Goal: Task Accomplishment & Management: Manage account settings

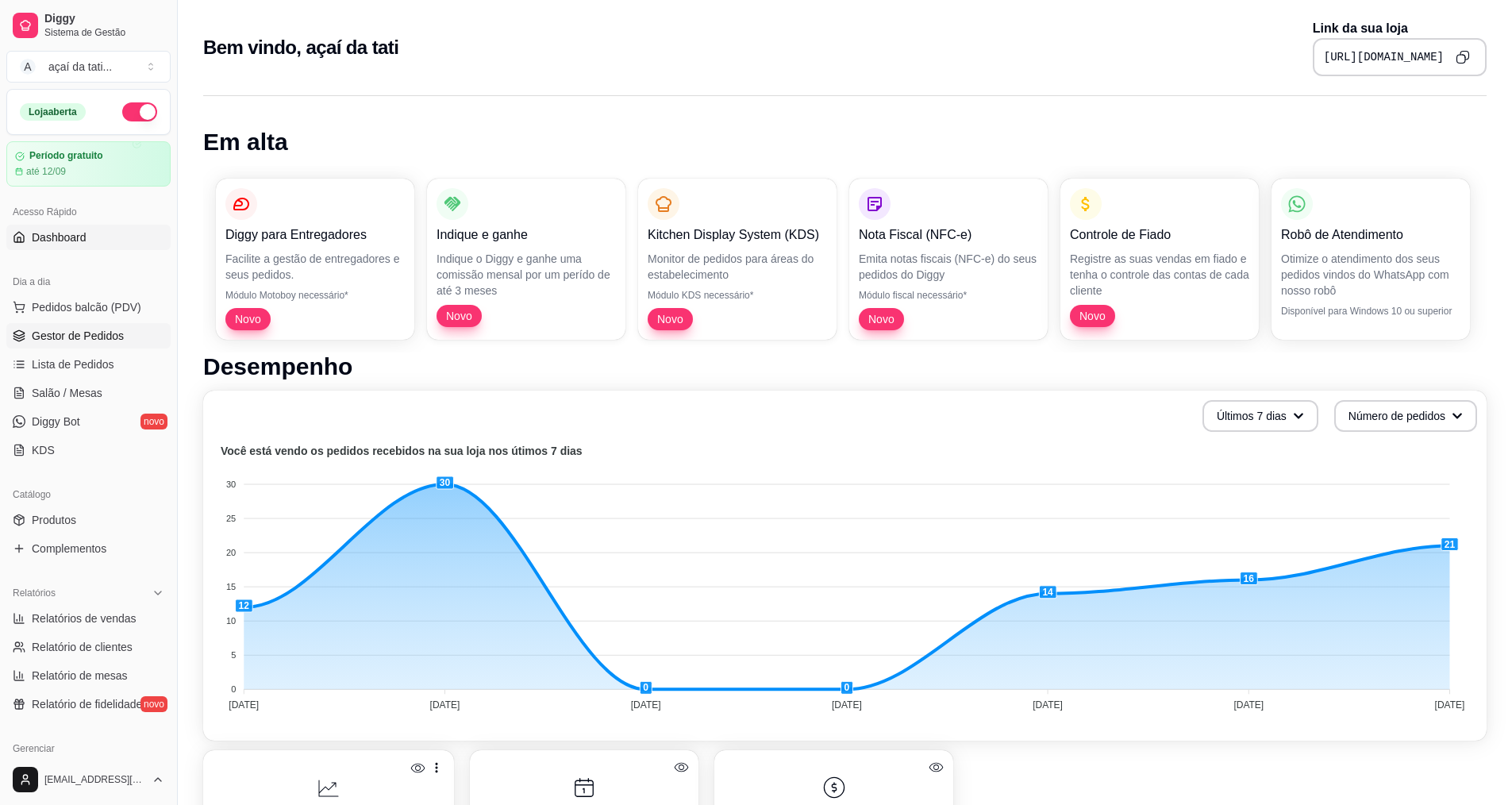
click at [91, 329] on span "Gestor de Pedidos" at bounding box center [77, 335] width 92 height 16
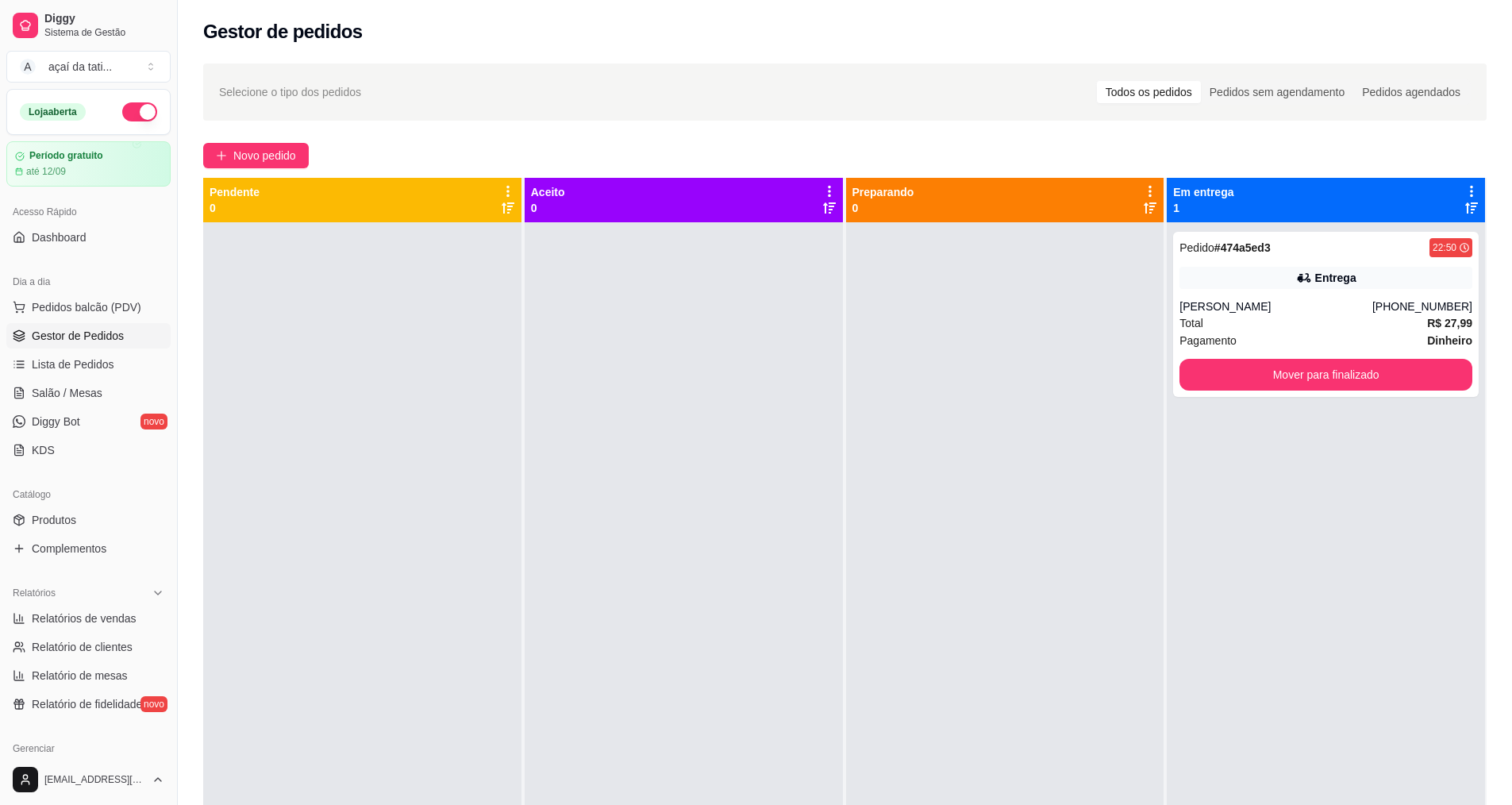
drag, startPoint x: 1123, startPoint y: 285, endPoint x: 1132, endPoint y: 295, distance: 13.5
click at [736, 292] on div at bounding box center [1004, 624] width 318 height 805
click at [736, 391] on div "Pedido # 474a5ed3 22:50 Entrega [PERSON_NAME] [PHONE_NUMBER] Total R$ 27,99 Pag…" at bounding box center [1326, 314] width 306 height 165
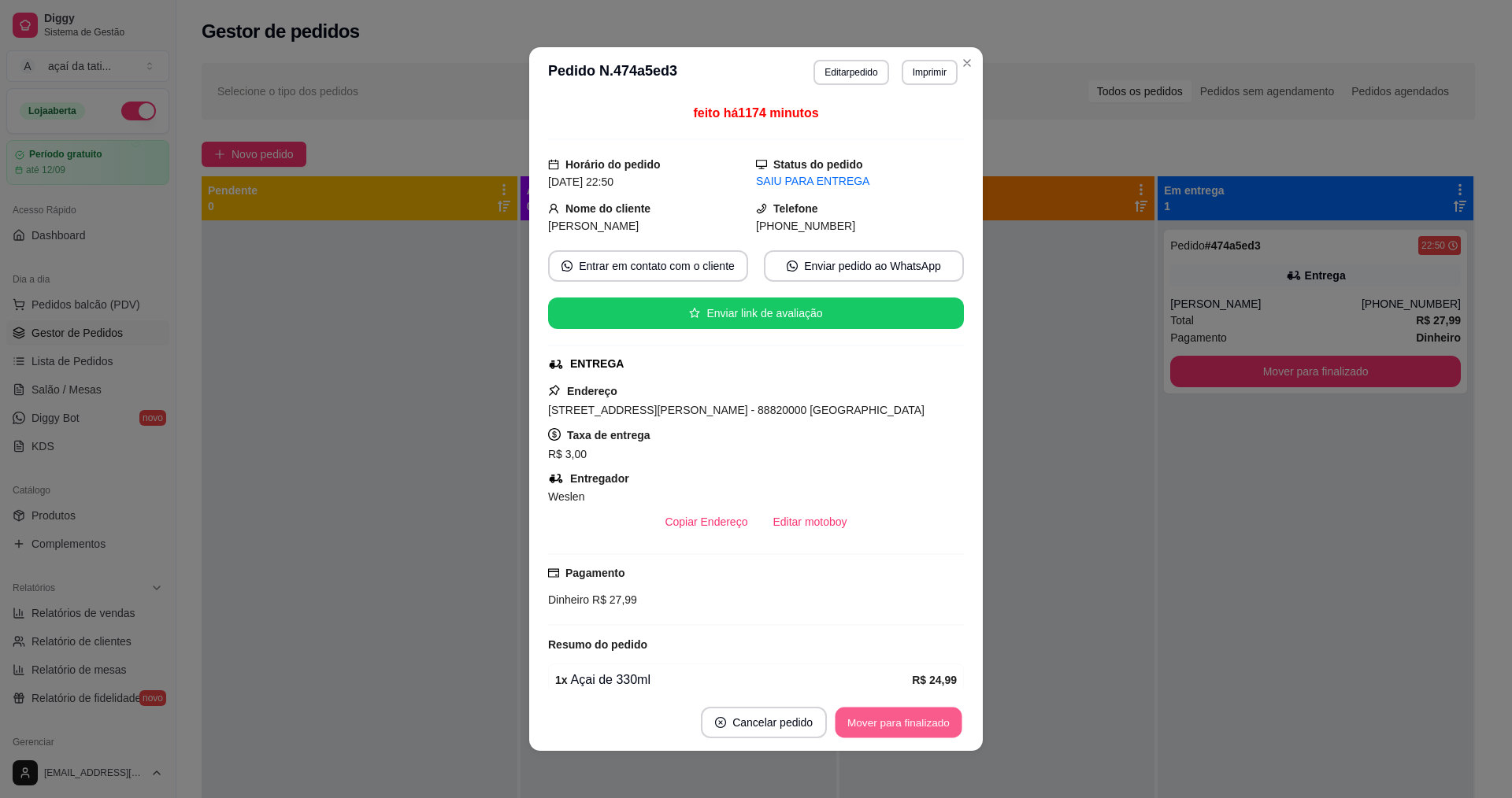
click at [730, 715] on button "Mover para finalizado" at bounding box center [898, 723] width 127 height 31
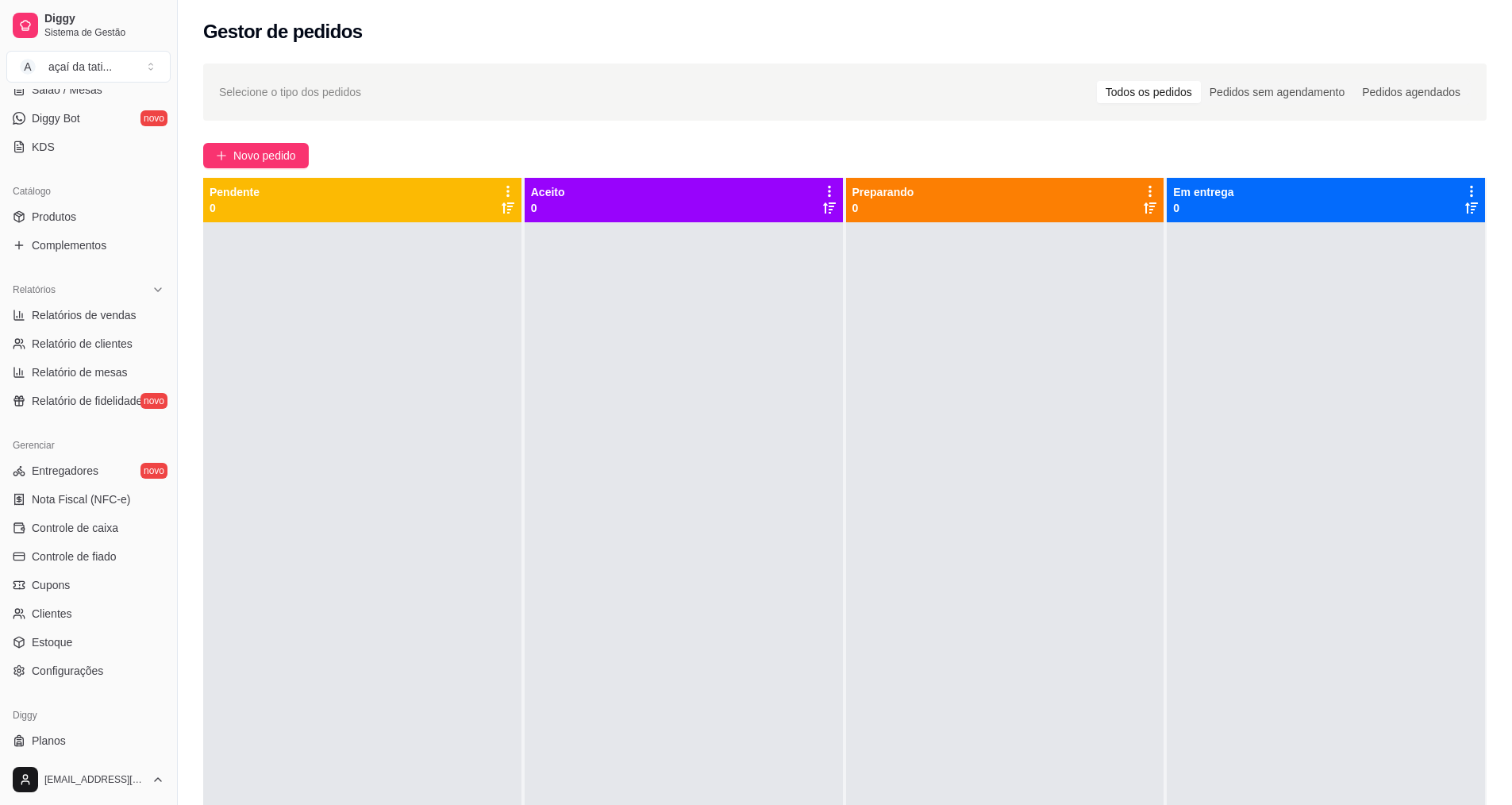
scroll to position [318, 0]
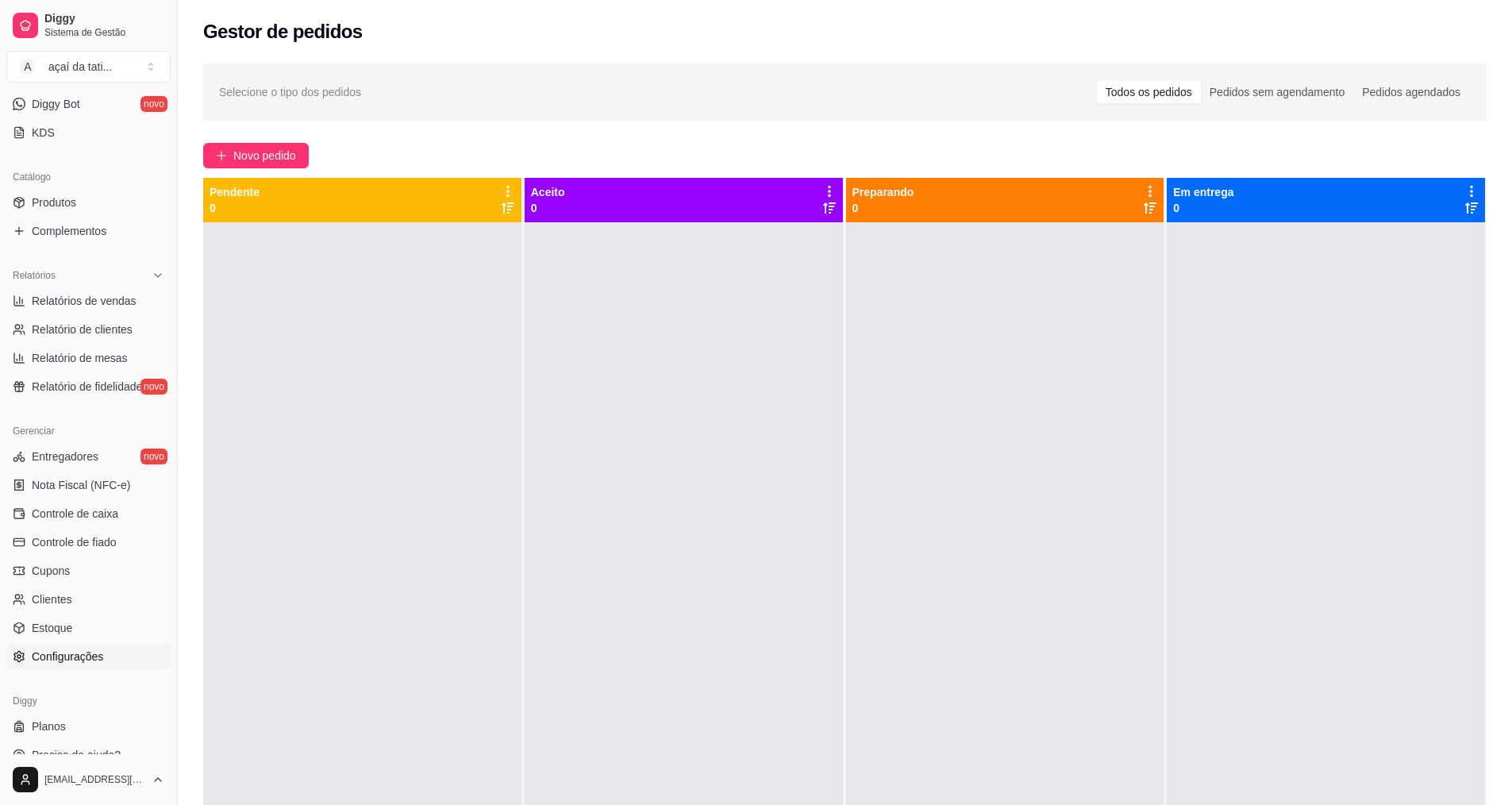
click at [98, 652] on span "Configurações" at bounding box center [67, 656] width 71 height 16
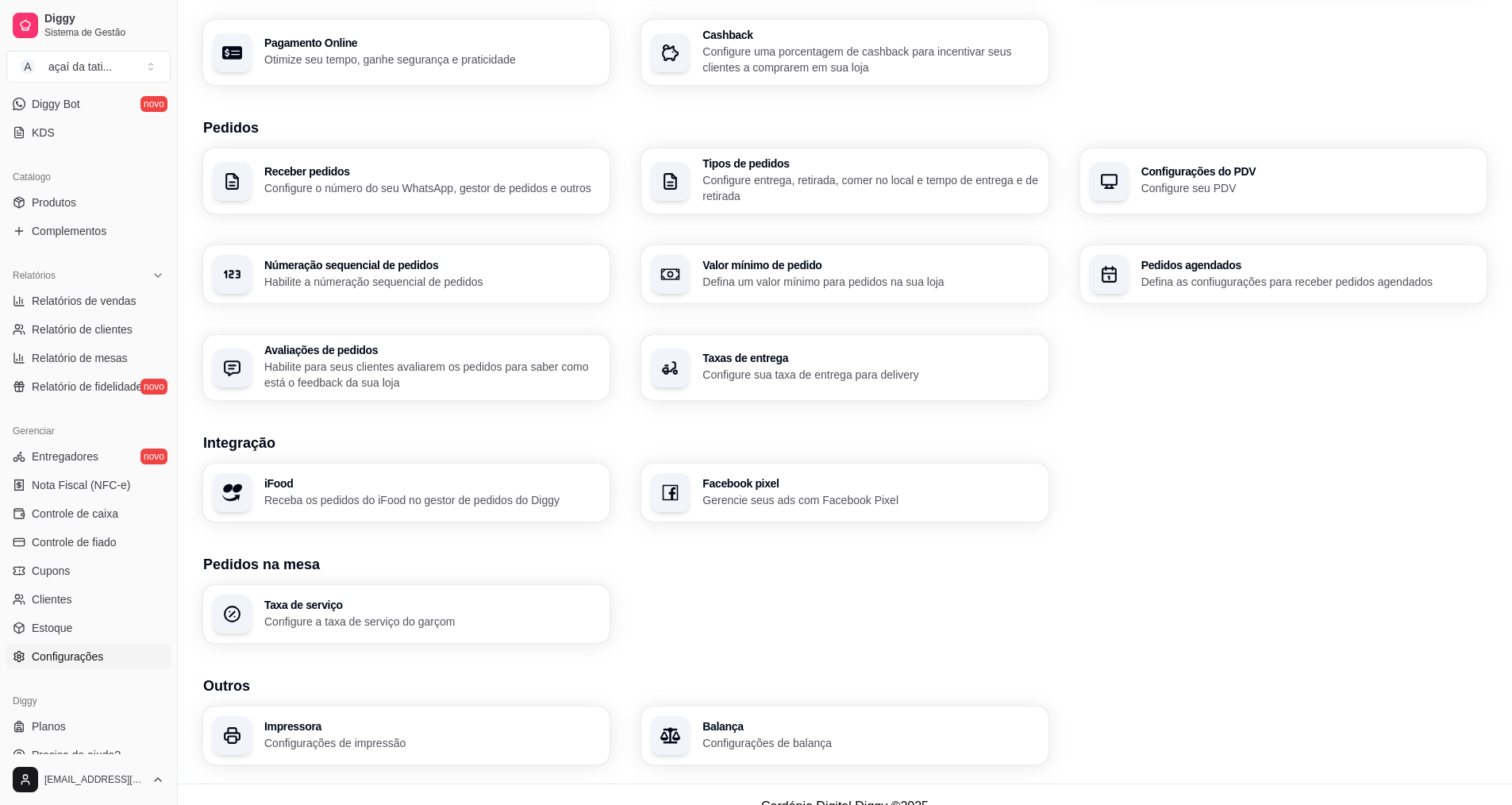
scroll to position [286, 0]
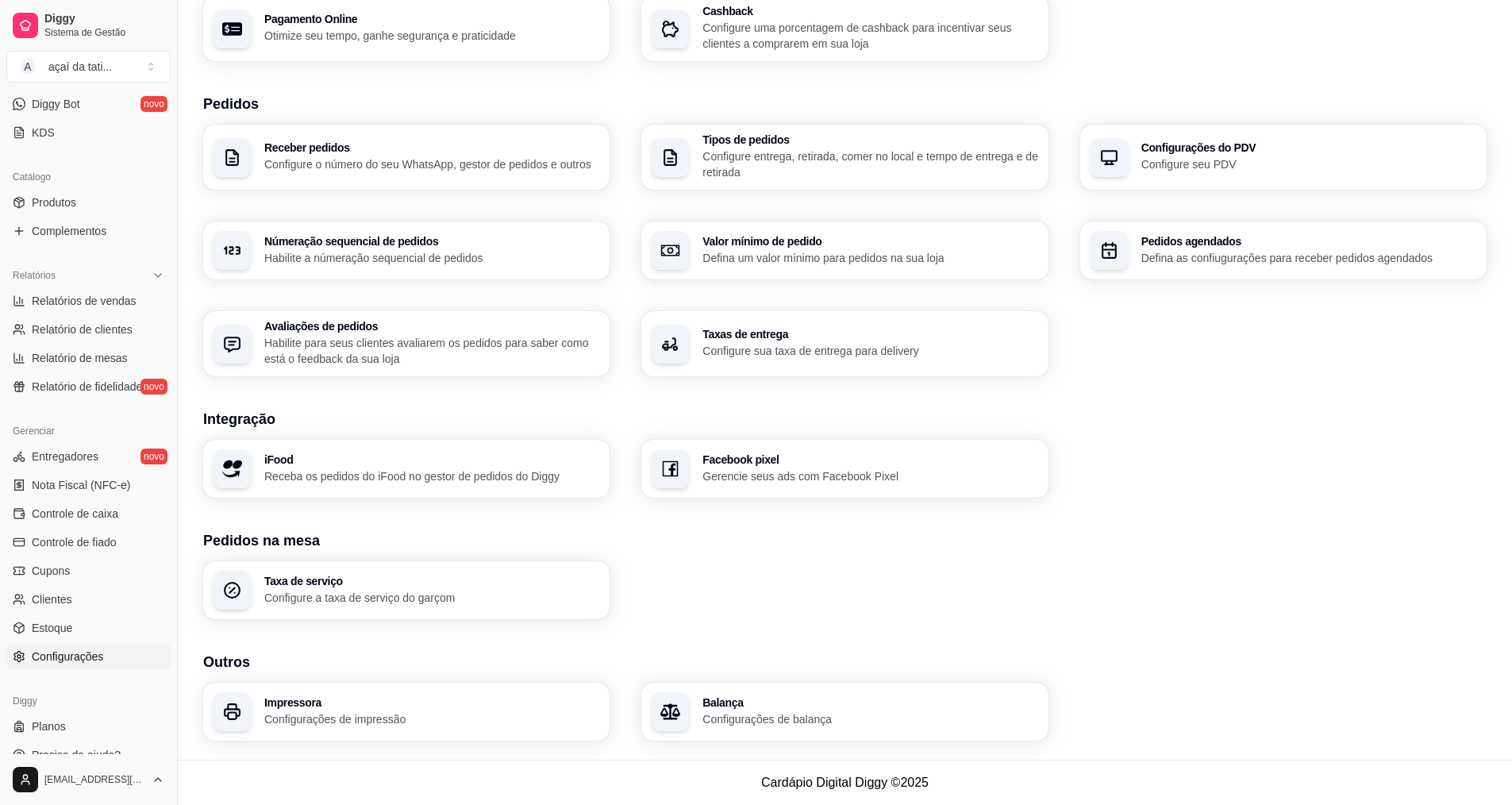
click at [353, 702] on h3 "Impressora" at bounding box center [431, 702] width 335 height 11
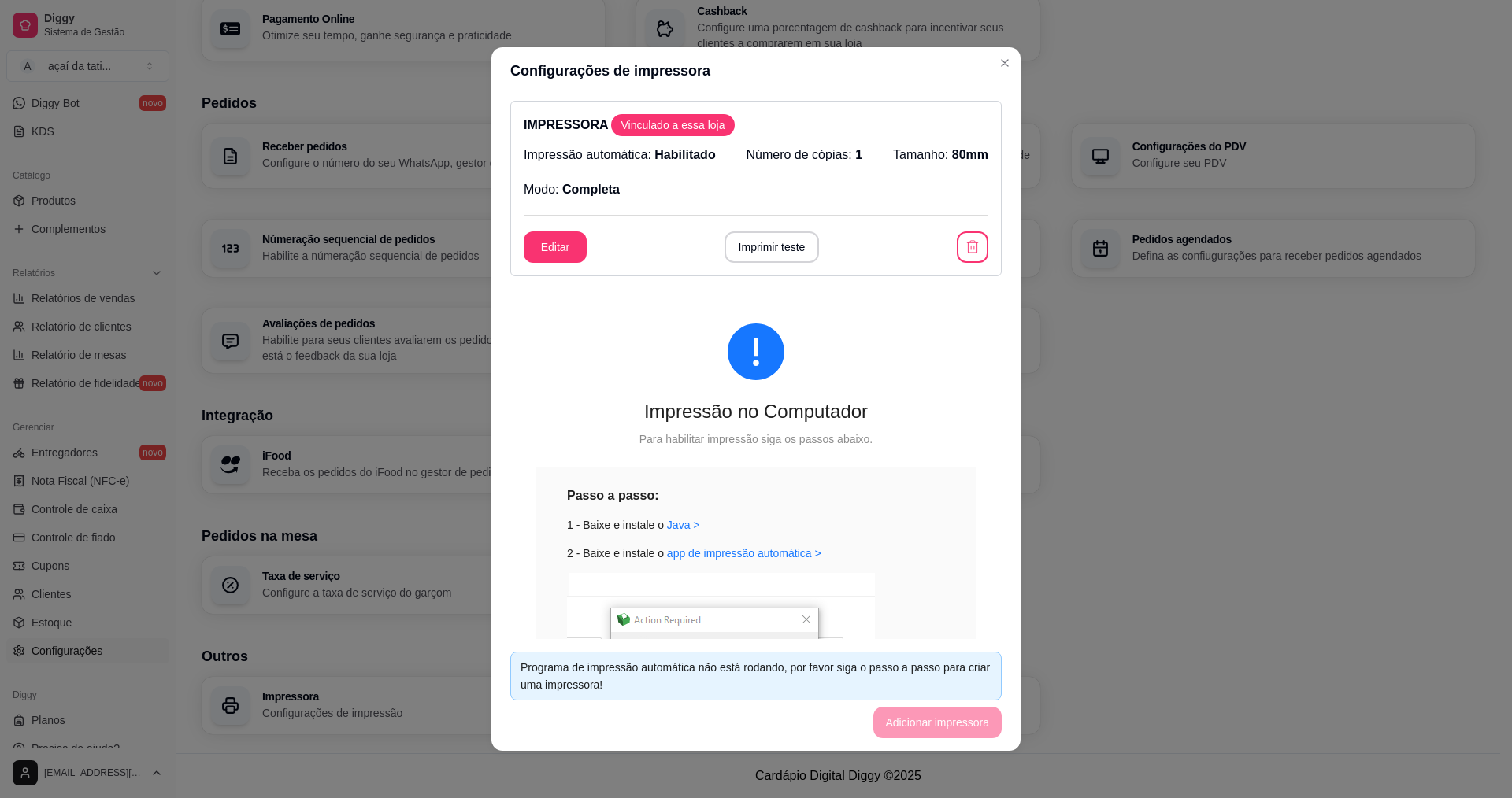
click at [730, 160] on div "Impressão automática: Habilitado Número de cópias: 1 Tamanho: 80mm Modo: Comple…" at bounding box center [756, 172] width 465 height 53
click at [730, 150] on span "1" at bounding box center [858, 155] width 7 height 14
click at [730, 152] on div "Impressão automática: Habilitado Número de cópias: 1 Tamanho: 80mm Modo: Comple…" at bounding box center [756, 172] width 465 height 53
click at [560, 245] on button "Editar" at bounding box center [555, 247] width 63 height 31
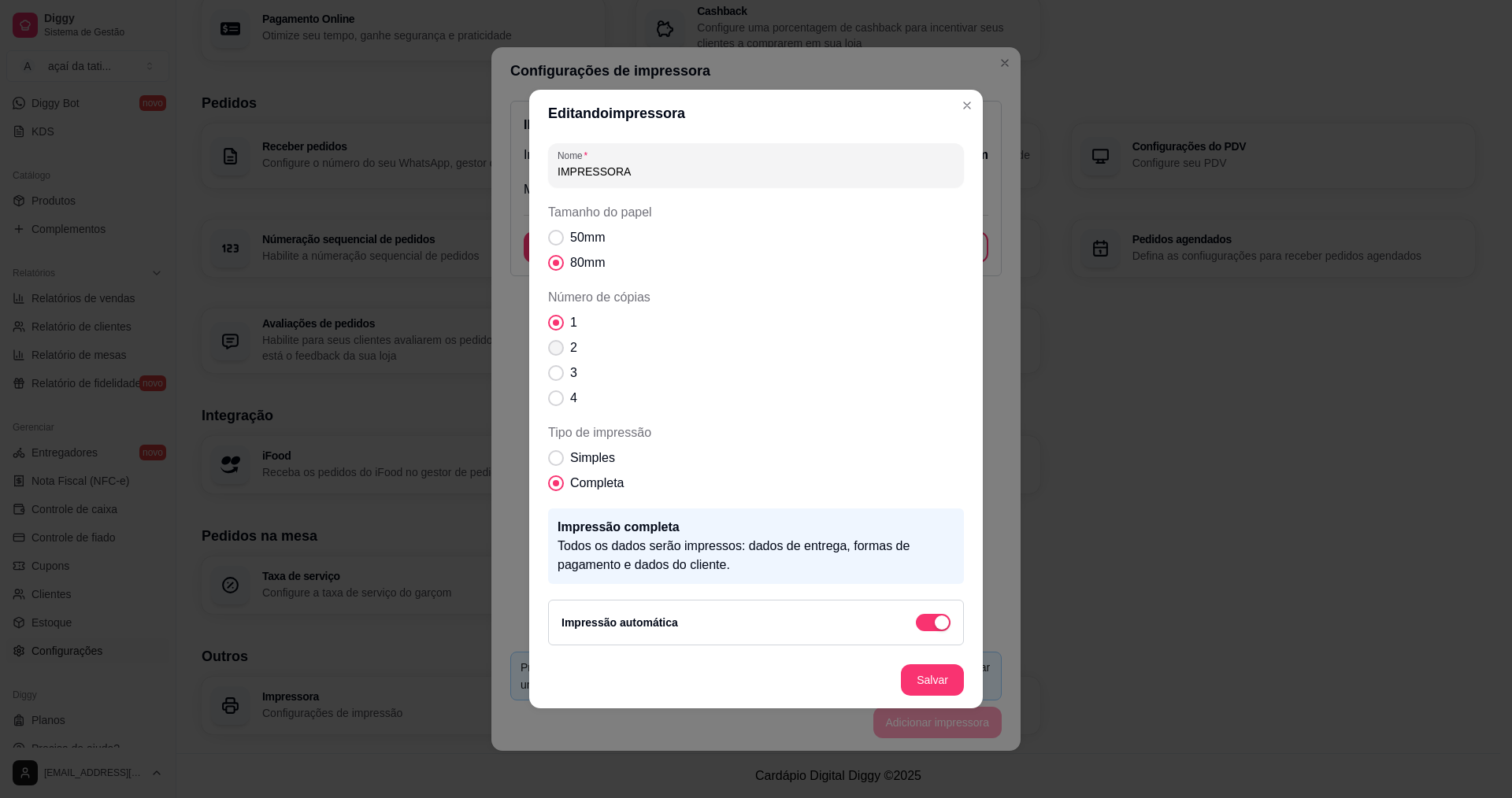
click at [554, 346] on label "2" at bounding box center [562, 348] width 42 height 31
click at [554, 351] on input "2" at bounding box center [552, 356] width 11 height 11
radio input "true"
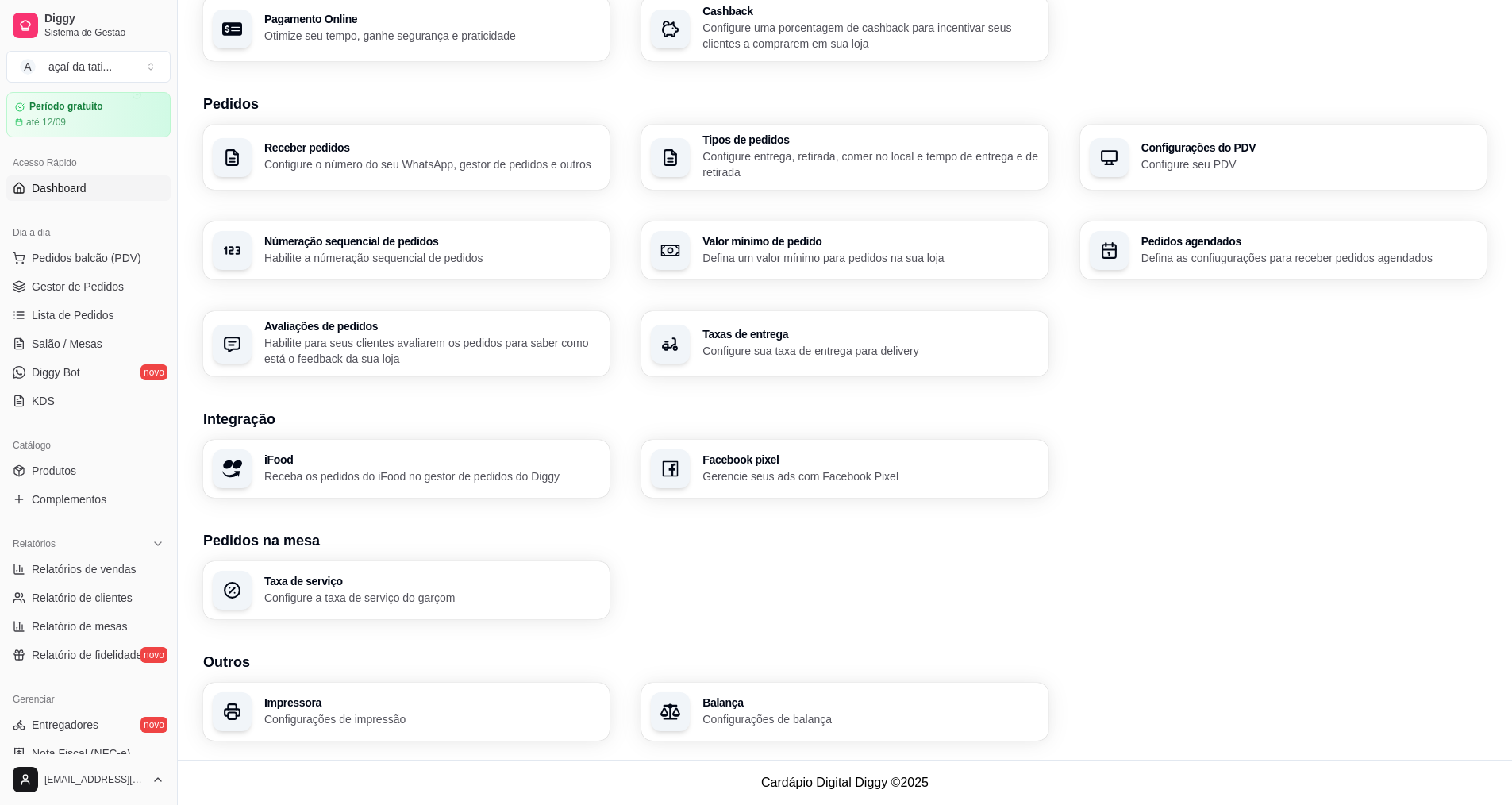
scroll to position [0, 0]
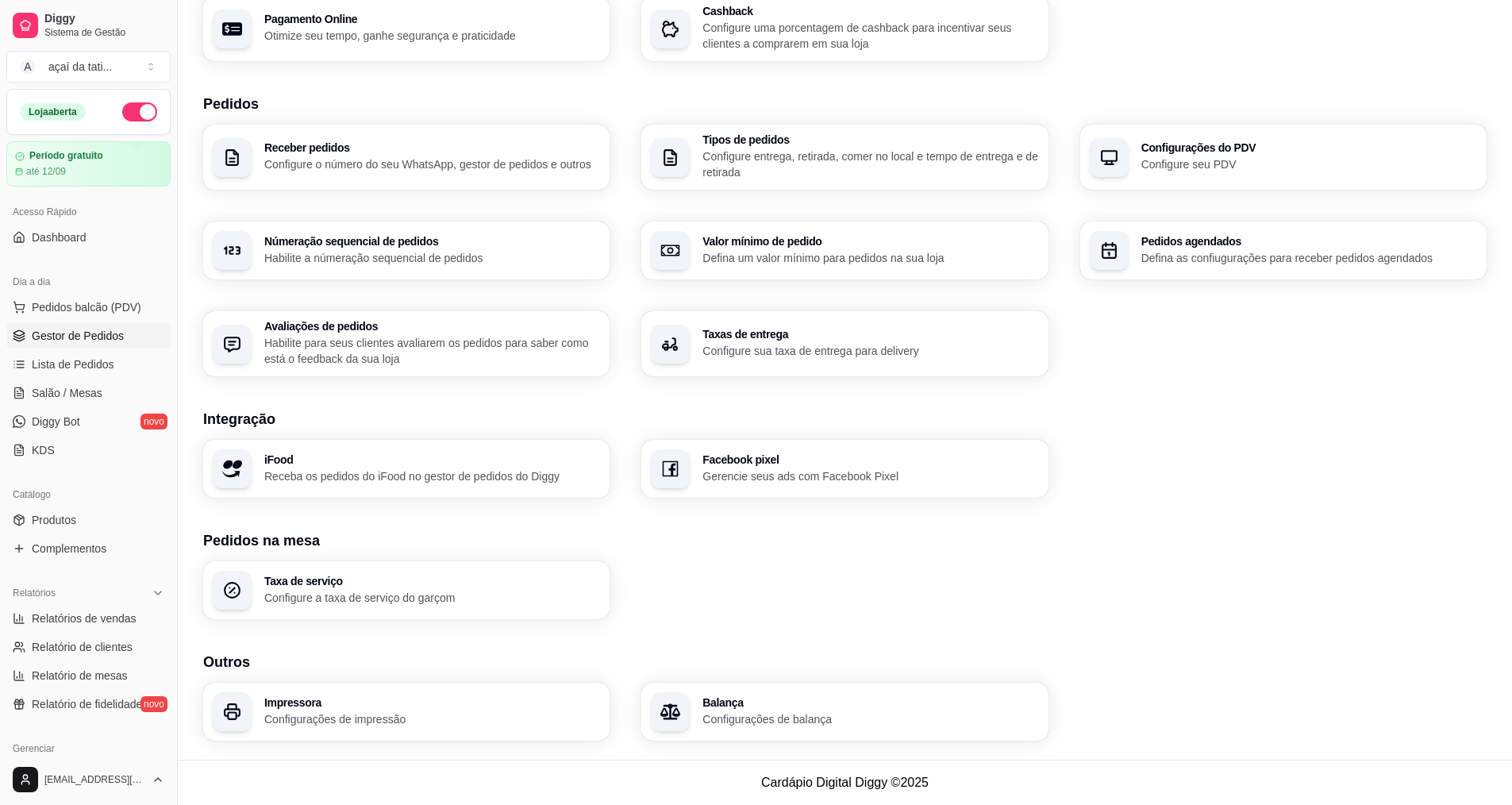
click at [124, 344] on link "Gestor de Pedidos" at bounding box center [88, 335] width 164 height 25
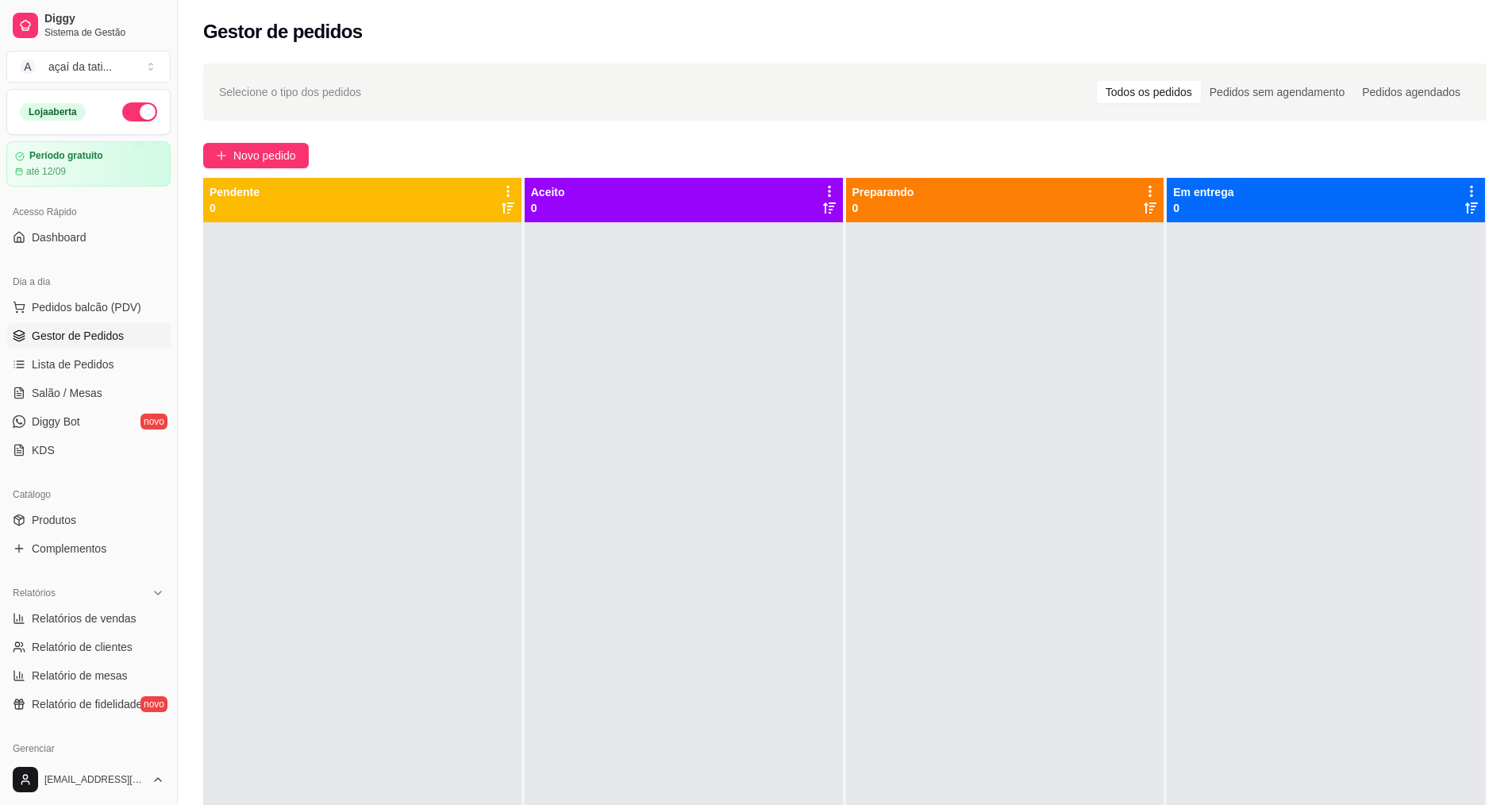
click at [736, 580] on div at bounding box center [1004, 624] width 318 height 805
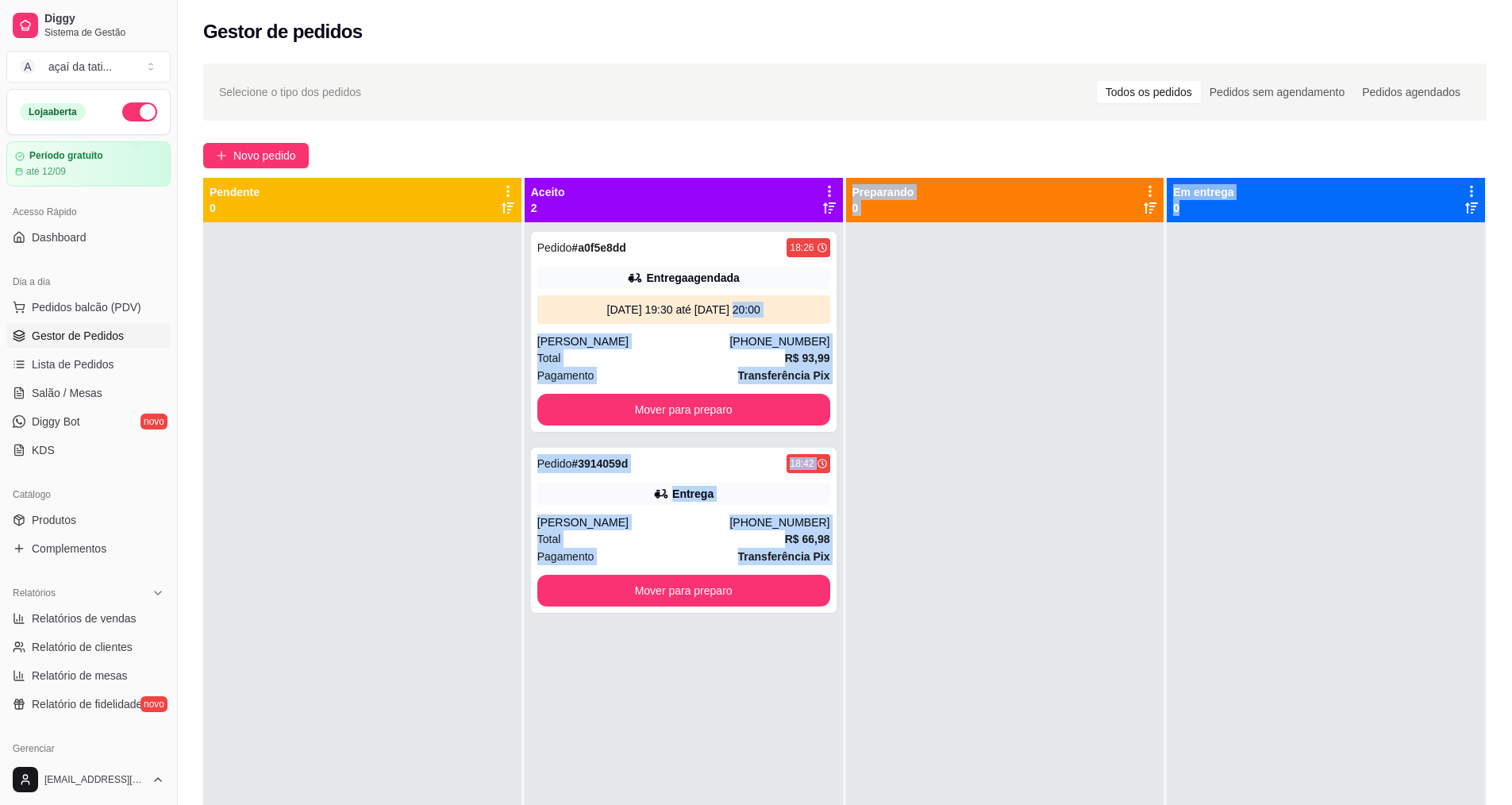
drag, startPoint x: 961, startPoint y: 443, endPoint x: 1267, endPoint y: 597, distance: 342.6
click at [736, 597] on div "Pendente 0 Aceito 2 Pedido # a0f5e8dd 18:26 Entrega agendada [DATE] 19:30 até […" at bounding box center [845, 580] width 1284 height 805
click at [736, 659] on div at bounding box center [1325, 624] width 318 height 805
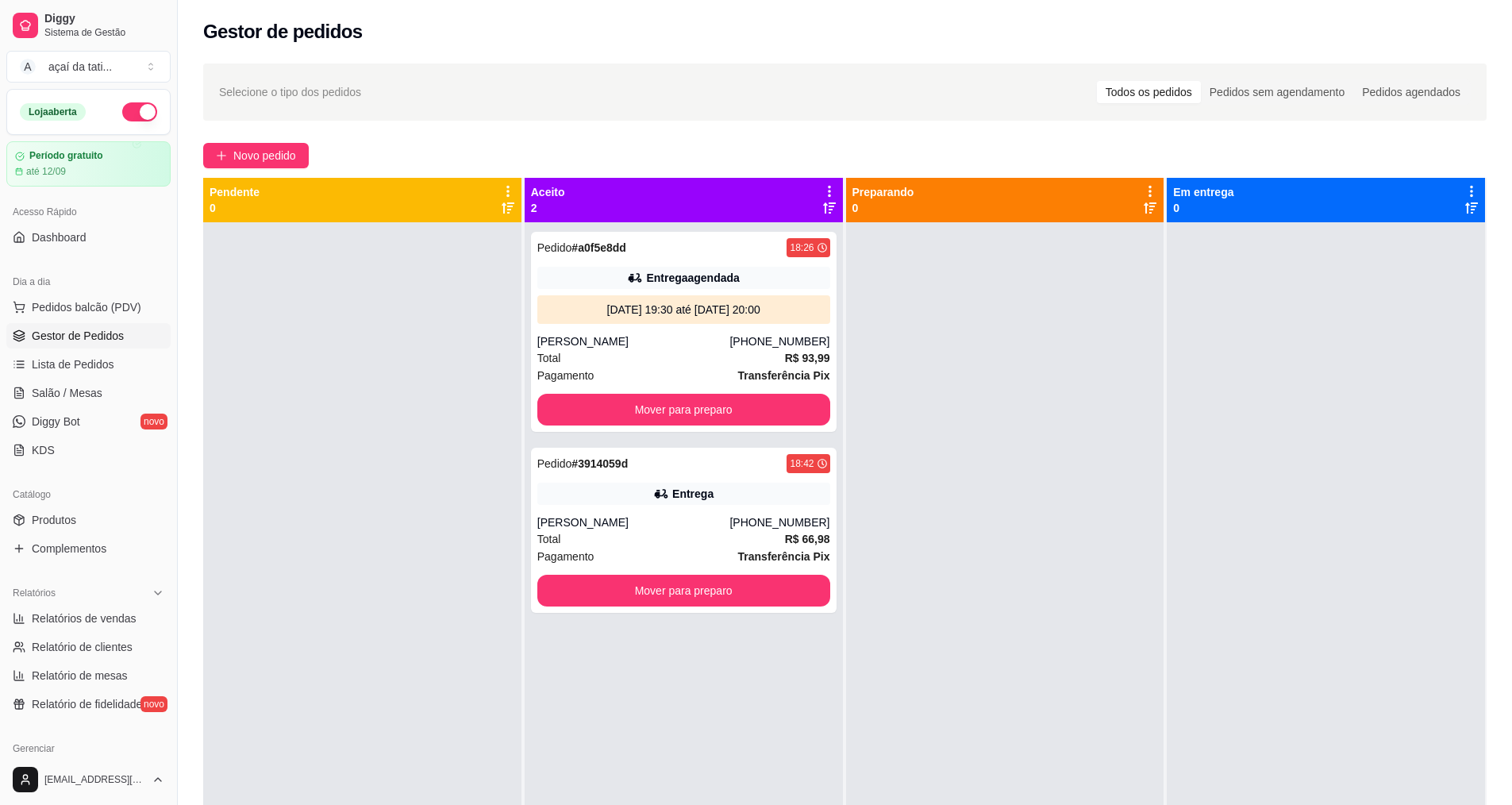
click at [736, 133] on div "Selecione o tipo dos pedidos Todos os pedidos Pedidos sem agendamento Pedidos a…" at bounding box center [845, 527] width 1334 height 948
click at [736, 122] on div "Selecione o tipo dos pedidos Todos os pedidos Pedidos sem agendamento Pedidos a…" at bounding box center [845, 527] width 1334 height 948
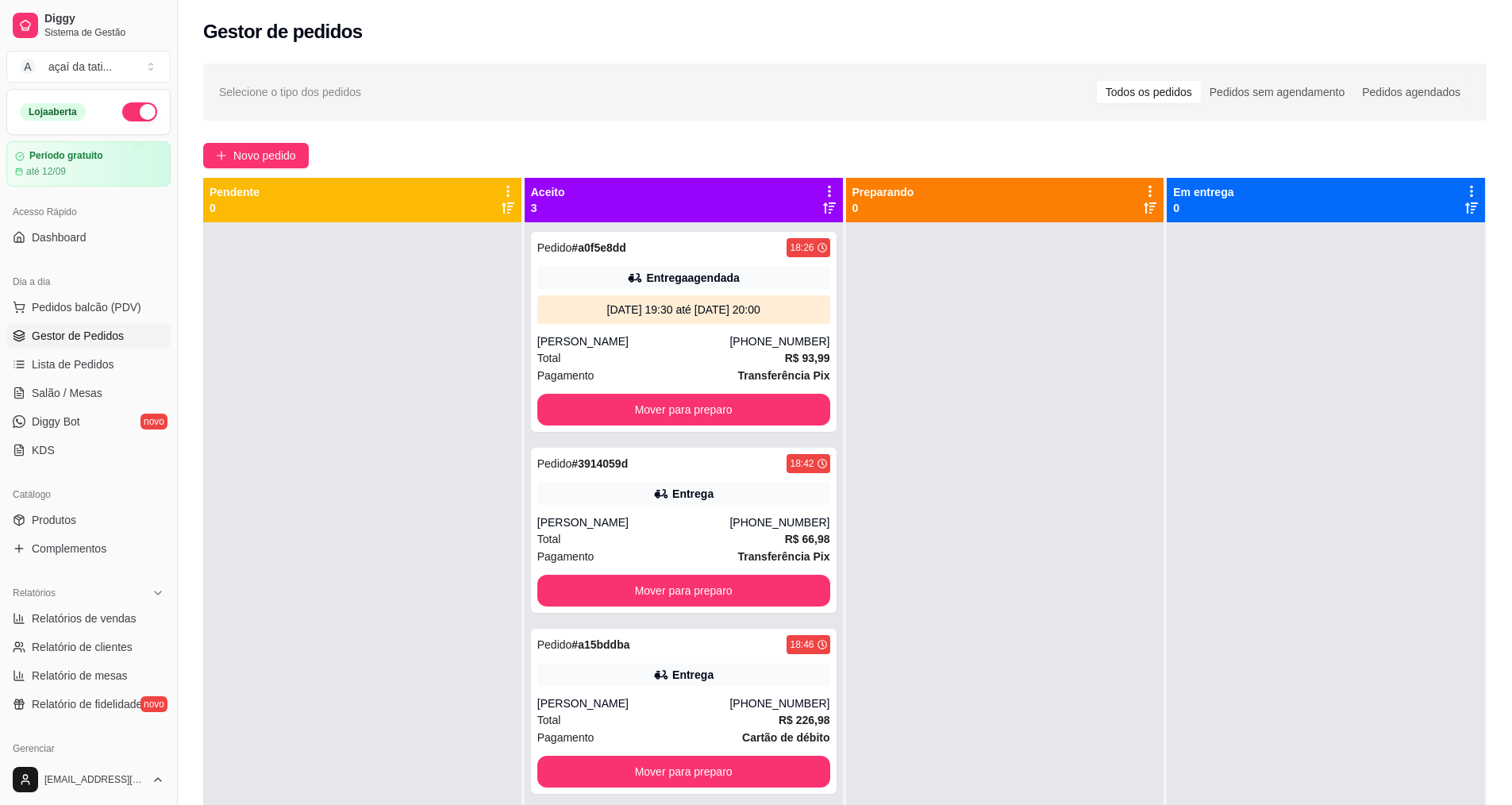
click at [736, 722] on div at bounding box center [1004, 624] width 318 height 805
click at [736, 456] on div at bounding box center [1004, 624] width 318 height 805
click at [736, 583] on div at bounding box center [1325, 624] width 318 height 805
click at [736, 458] on div at bounding box center [1325, 624] width 318 height 805
